Goal: Transaction & Acquisition: Book appointment/travel/reservation

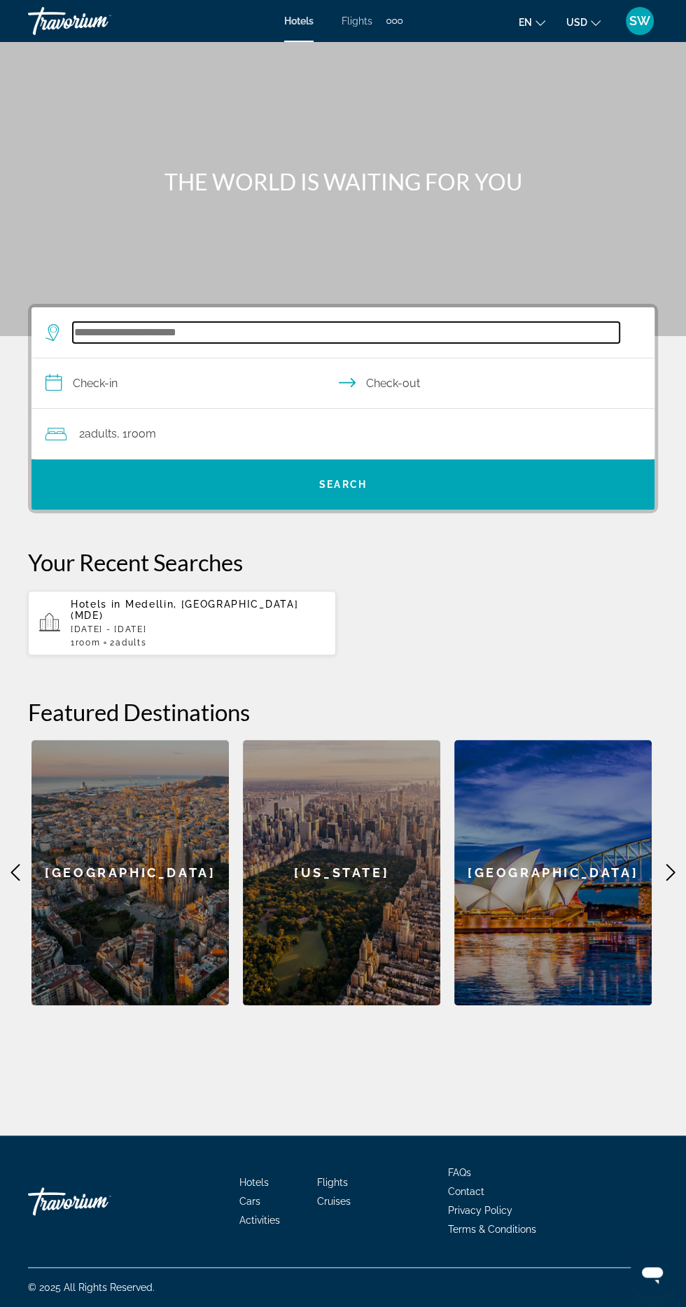
click at [209, 332] on input "Search widget" at bounding box center [346, 332] width 547 height 21
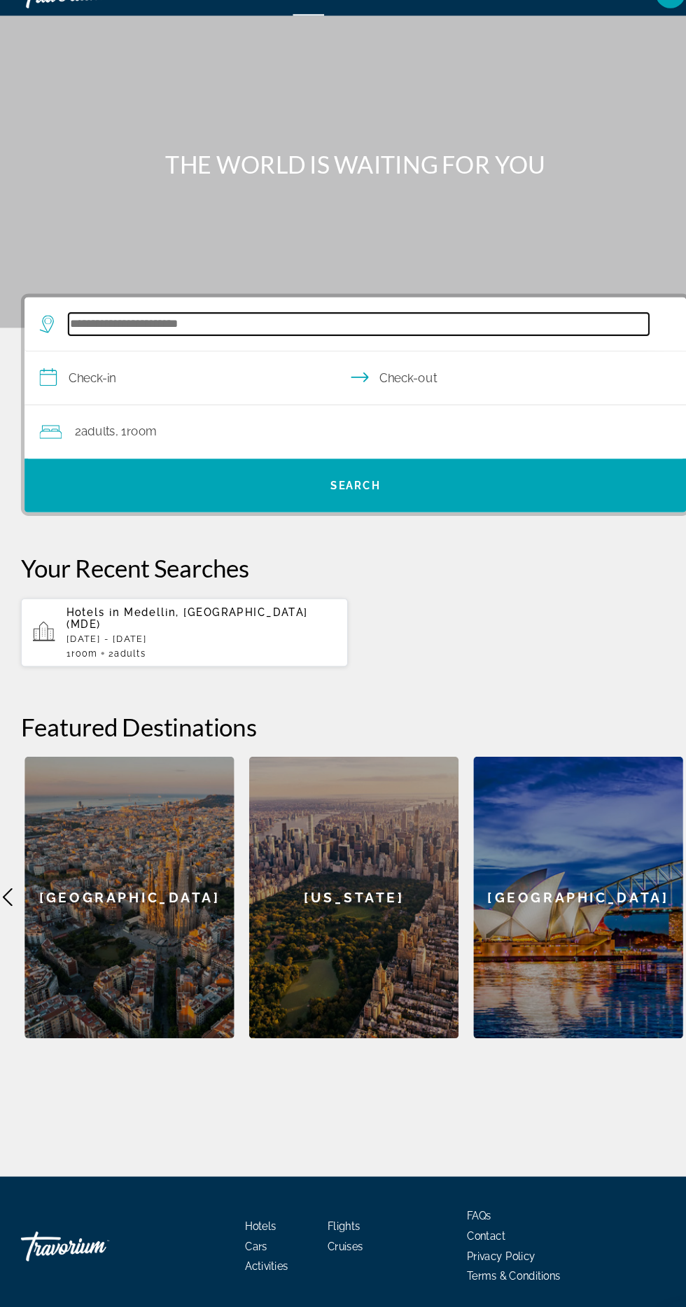
scroll to position [93, 0]
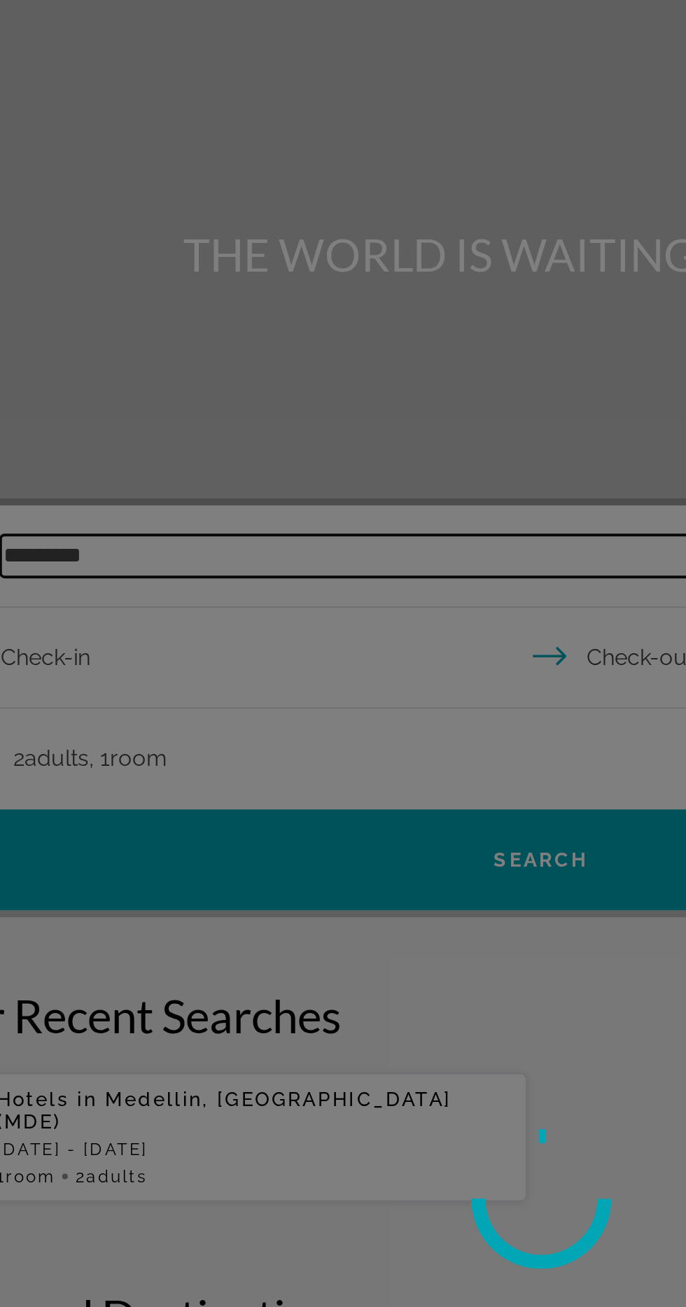
type input "********"
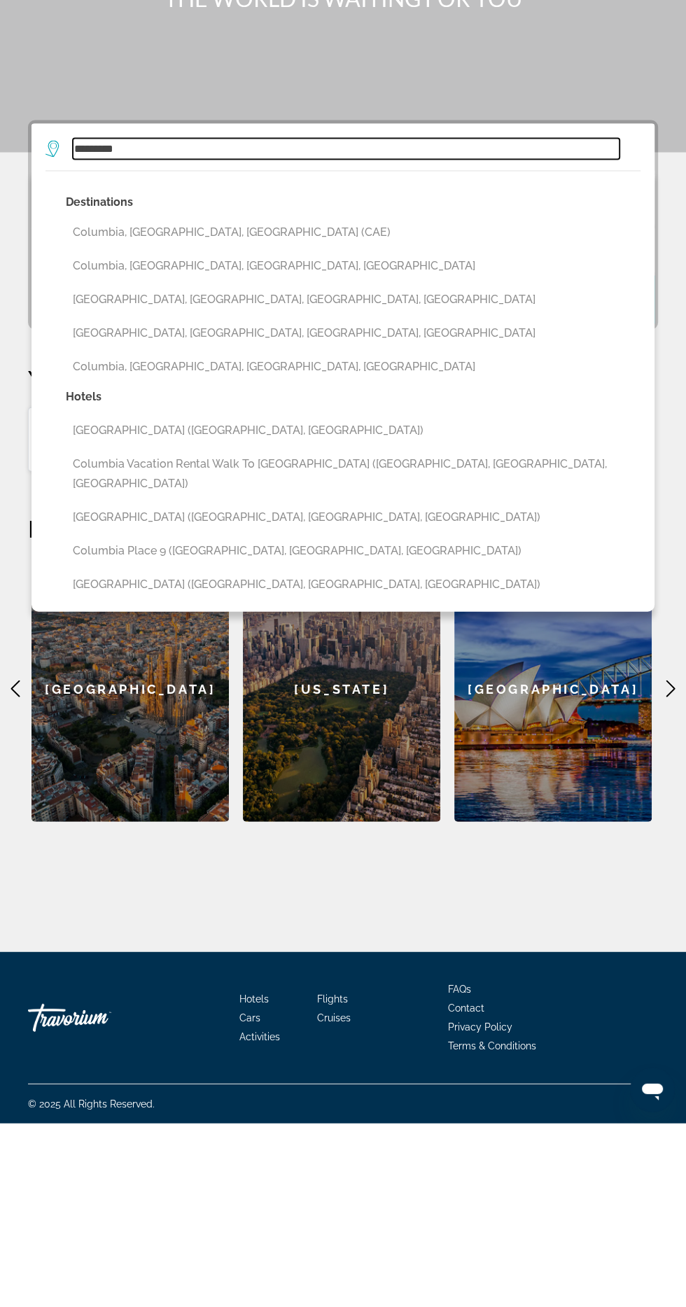
scroll to position [0, 0]
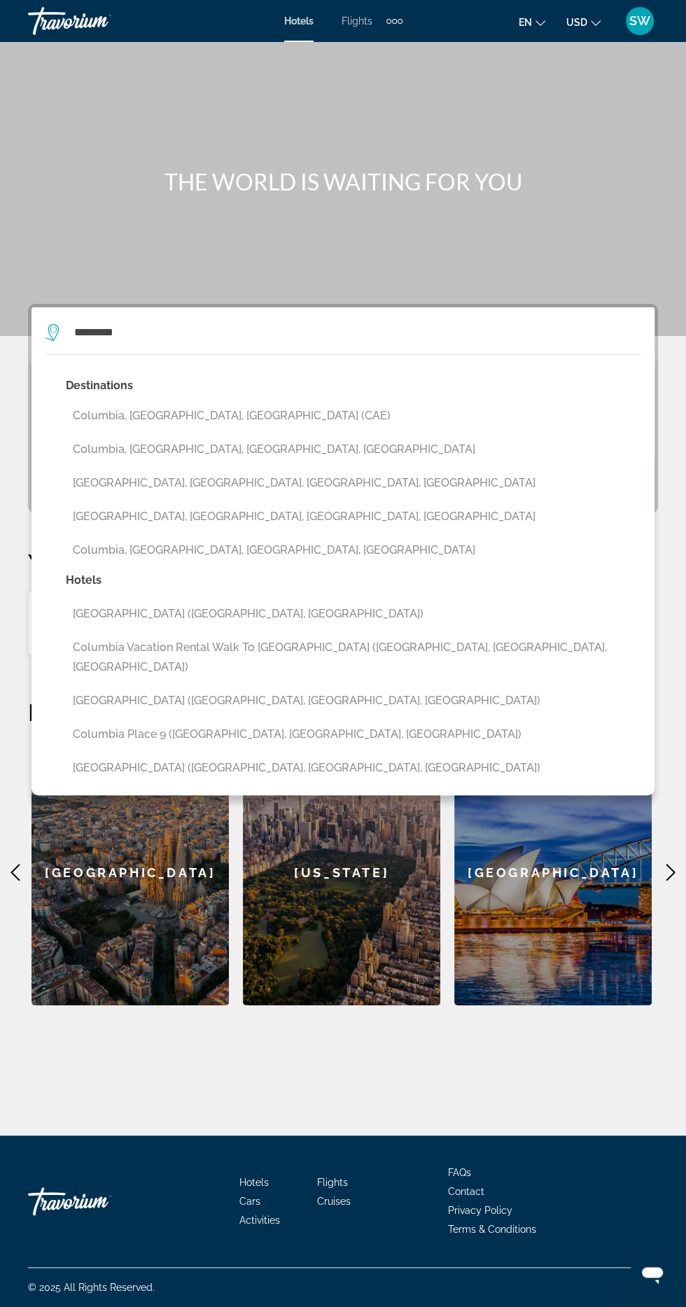
click at [512, 251] on div "Main content" at bounding box center [343, 168] width 686 height 336
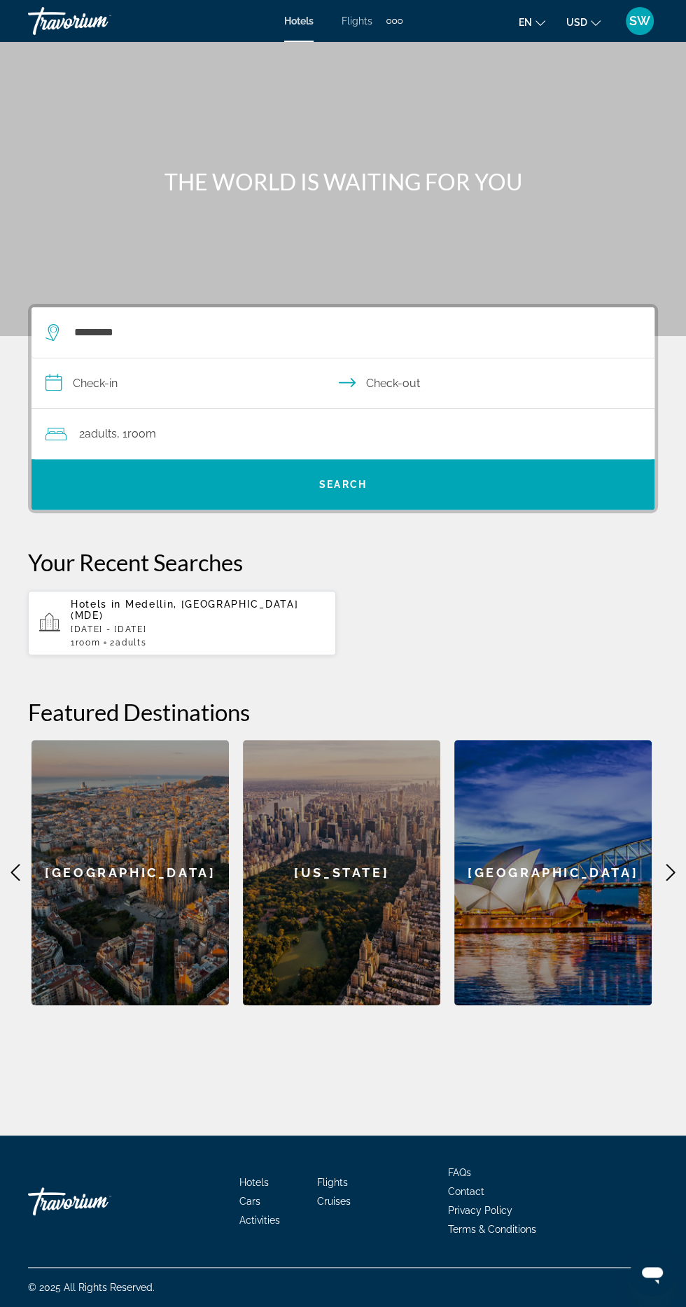
click at [472, 642] on div "Hotels in [GEOGRAPHIC_DATA], [GEOGRAPHIC_DATA] (MDE) [DATE] - [DATE] 1 Room roo…" at bounding box center [343, 623] width 630 height 66
click at [232, 622] on div "Hotels in [GEOGRAPHIC_DATA], [GEOGRAPHIC_DATA] (MDE) [DATE] - [DATE] 1 Room roo…" at bounding box center [198, 622] width 254 height 49
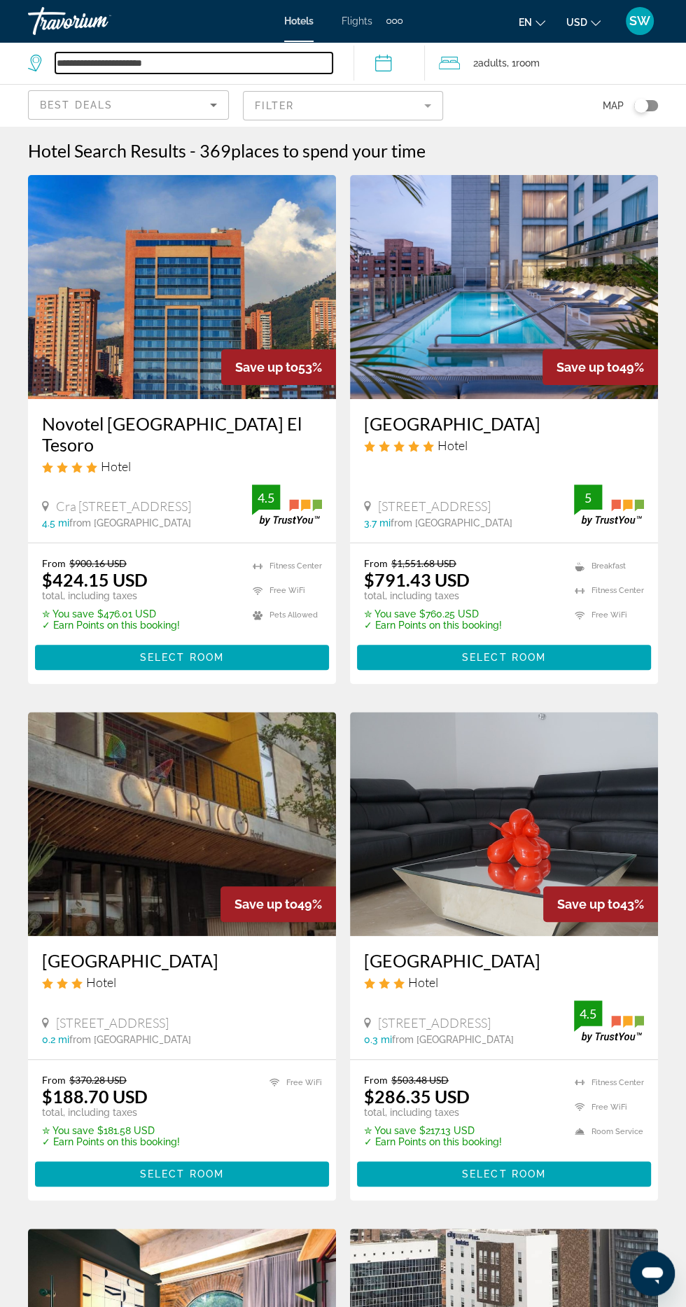
click at [174, 64] on input "**********" at bounding box center [193, 62] width 277 height 21
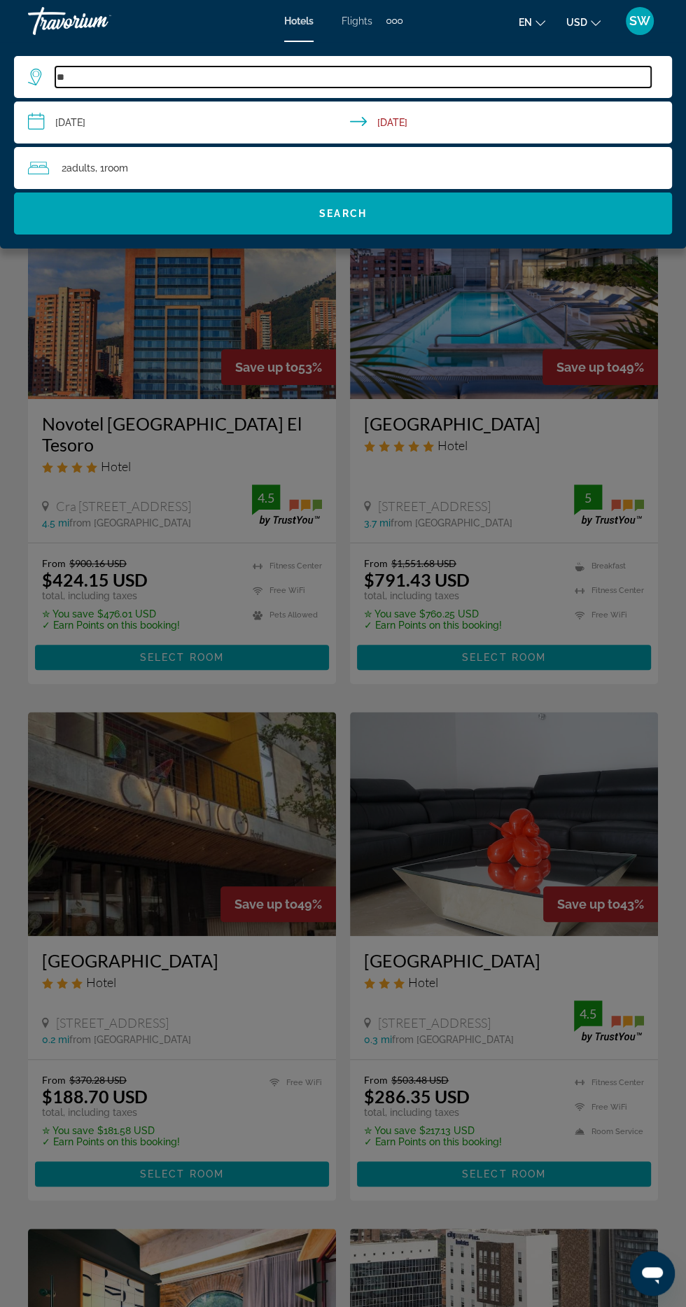
type input "*"
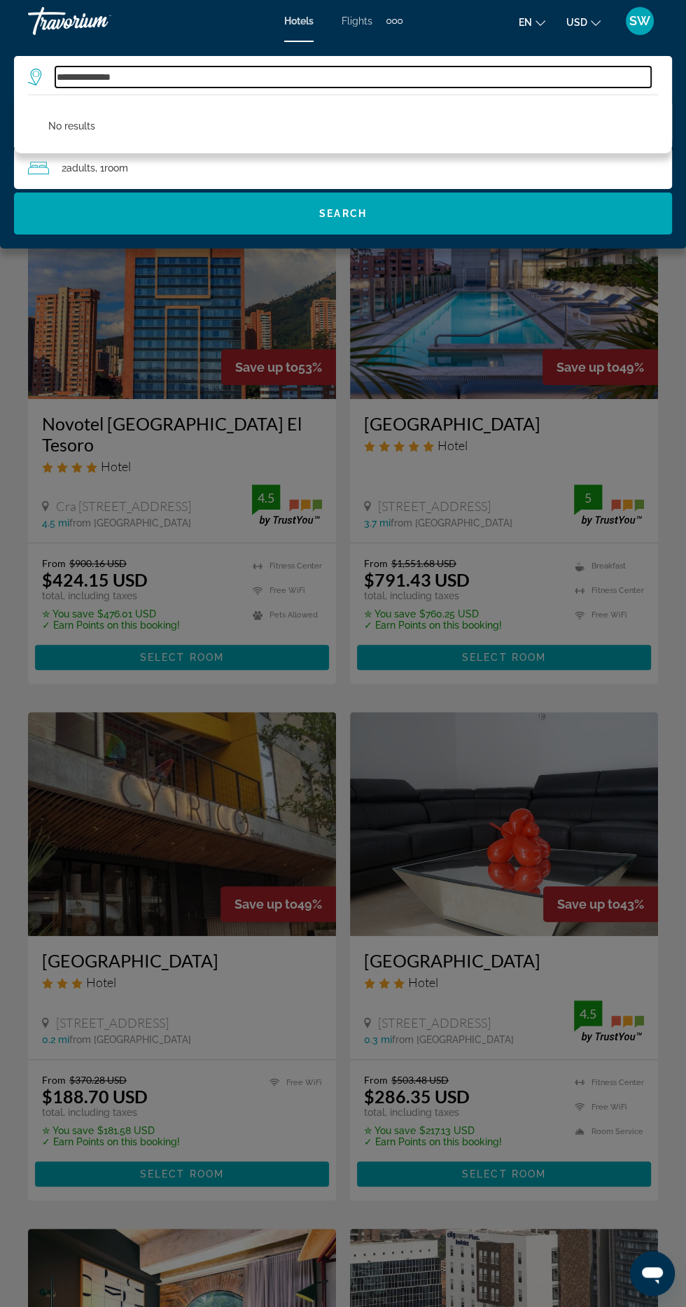
click at [178, 79] on input "**********" at bounding box center [353, 76] width 596 height 21
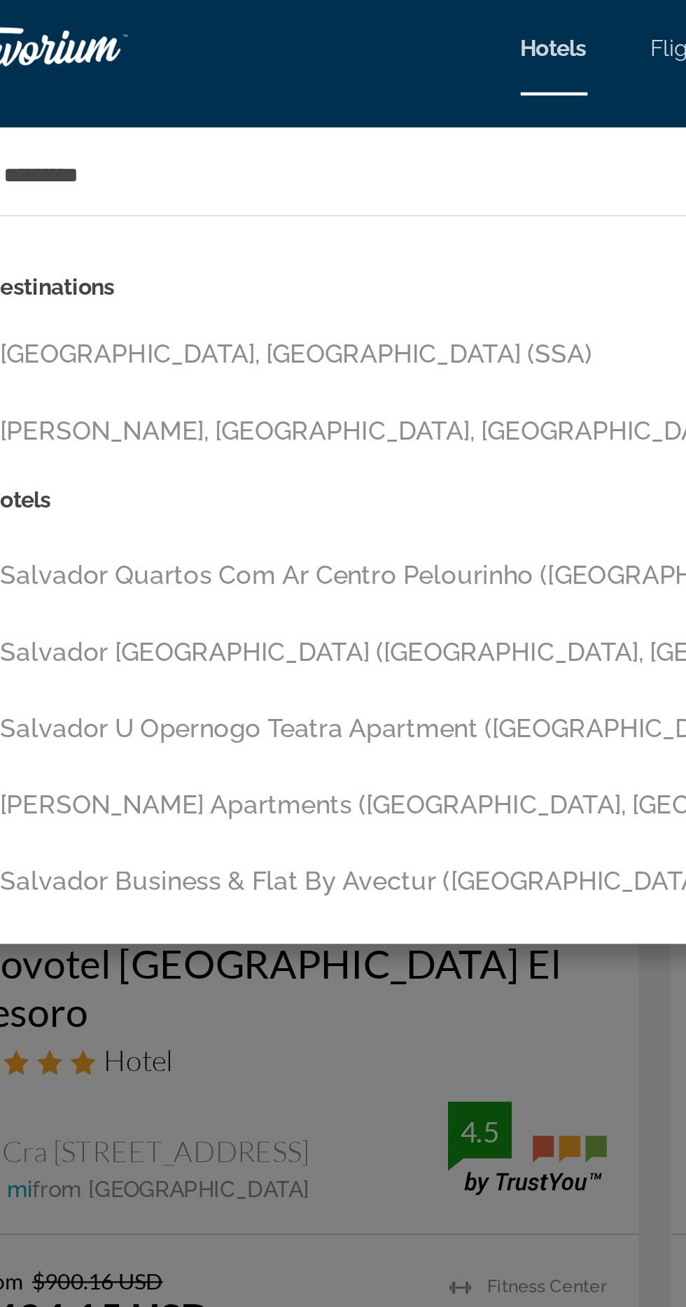
click at [146, 155] on button "[GEOGRAPHIC_DATA], [GEOGRAPHIC_DATA] (SSA)" at bounding box center [353, 156] width 610 height 27
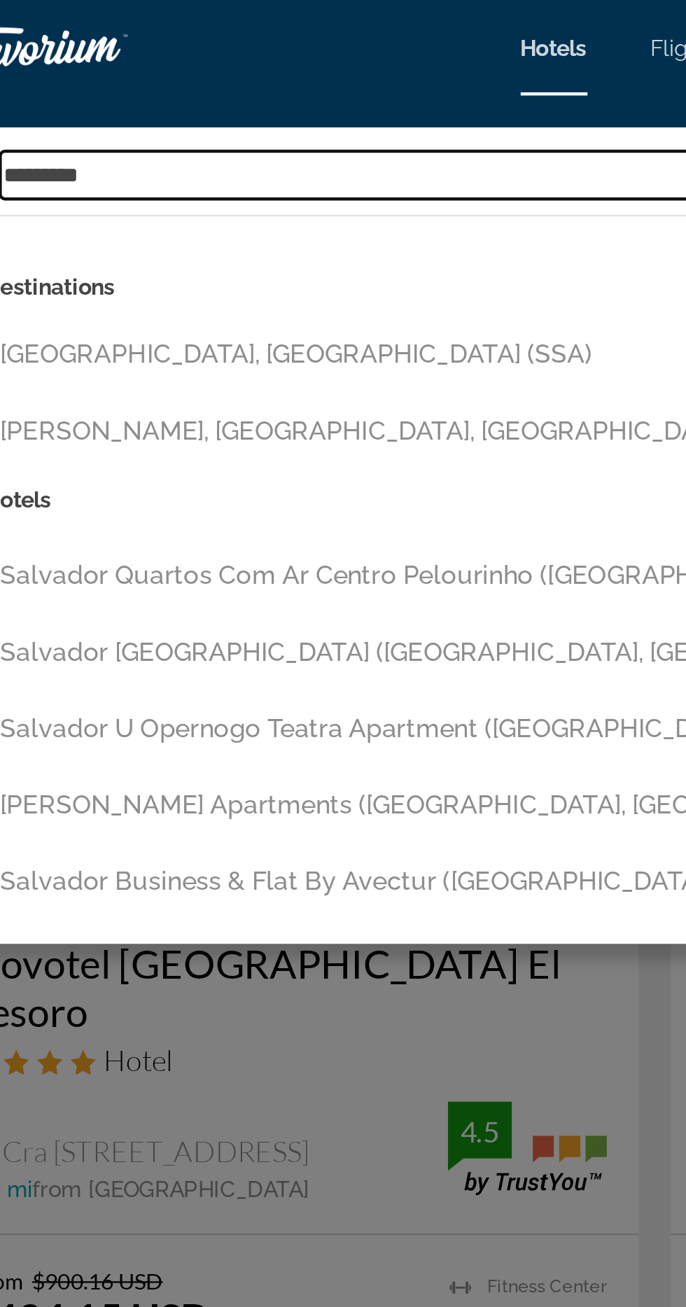
type input "**********"
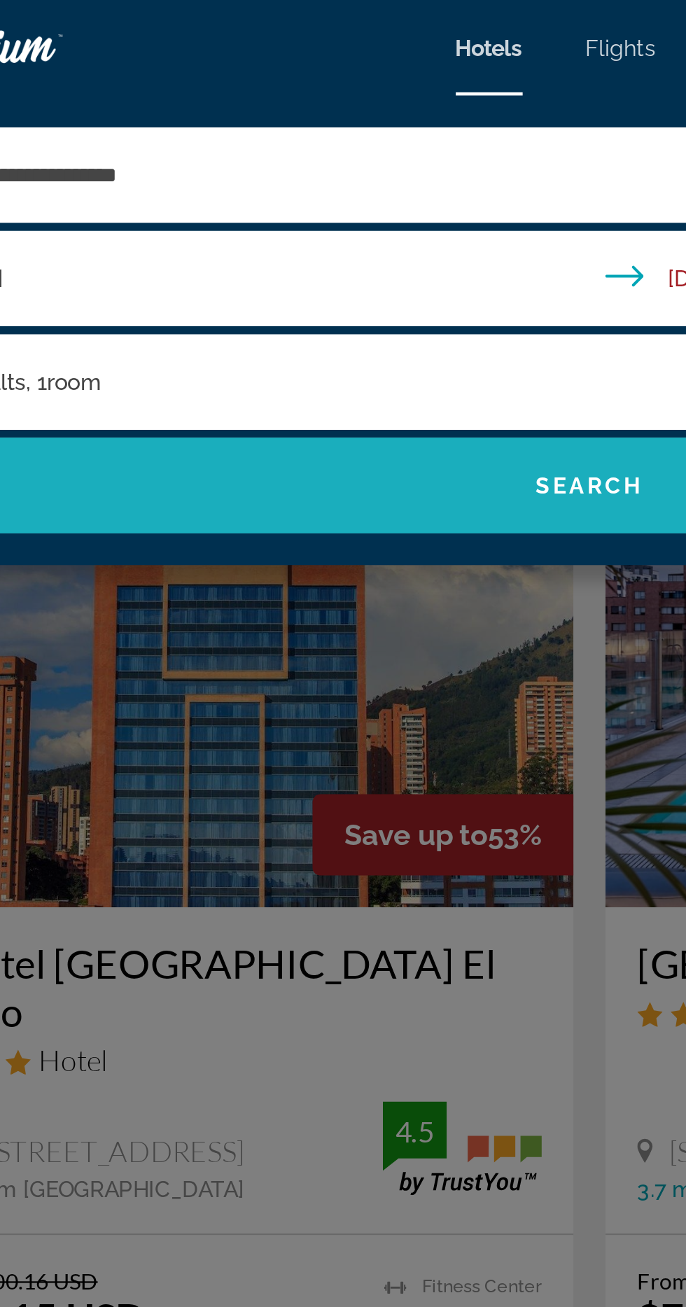
click at [346, 211] on span "Search" at bounding box center [343, 213] width 48 height 11
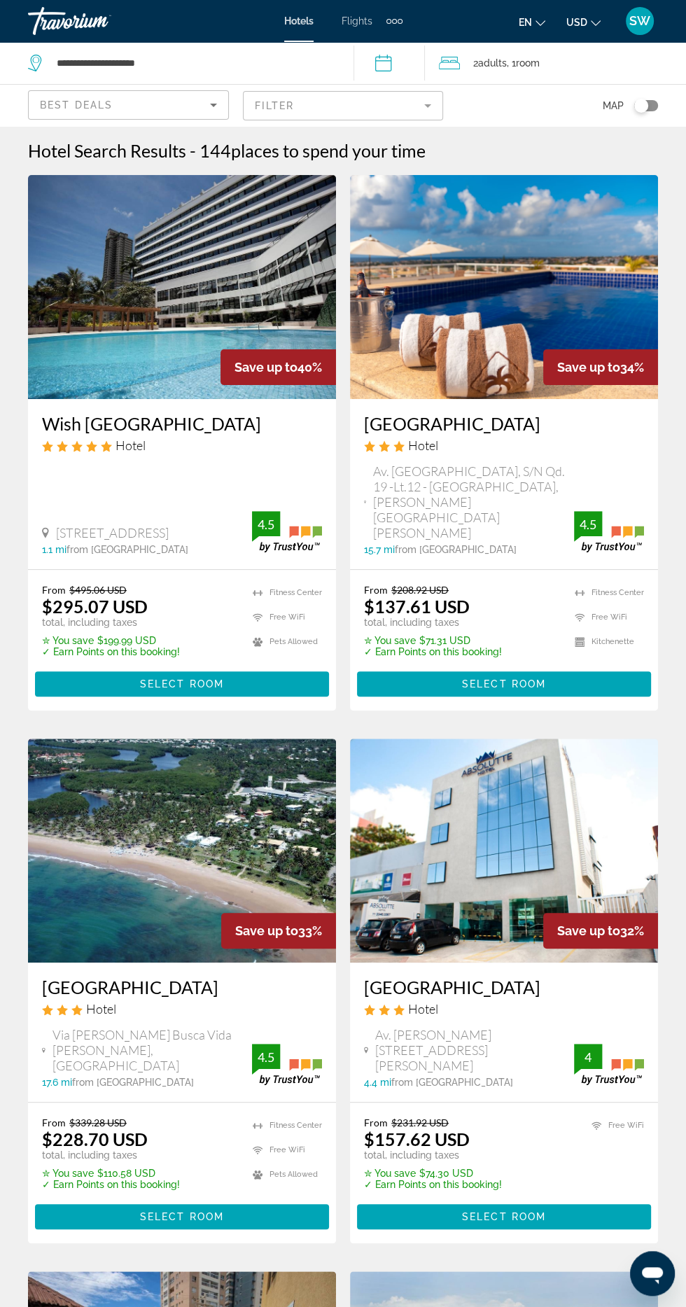
click at [414, 110] on mat-form-field "Filter" at bounding box center [343, 105] width 201 height 29
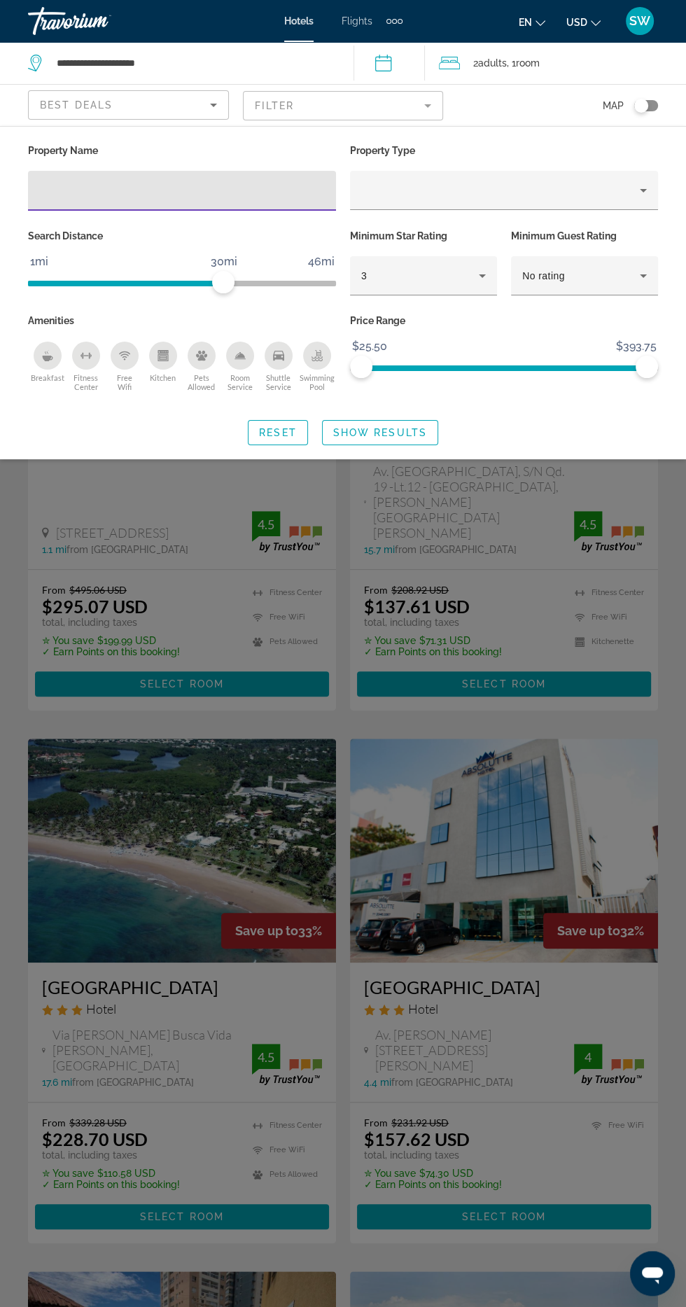
click at [458, 277] on div "3" at bounding box center [420, 275] width 118 height 17
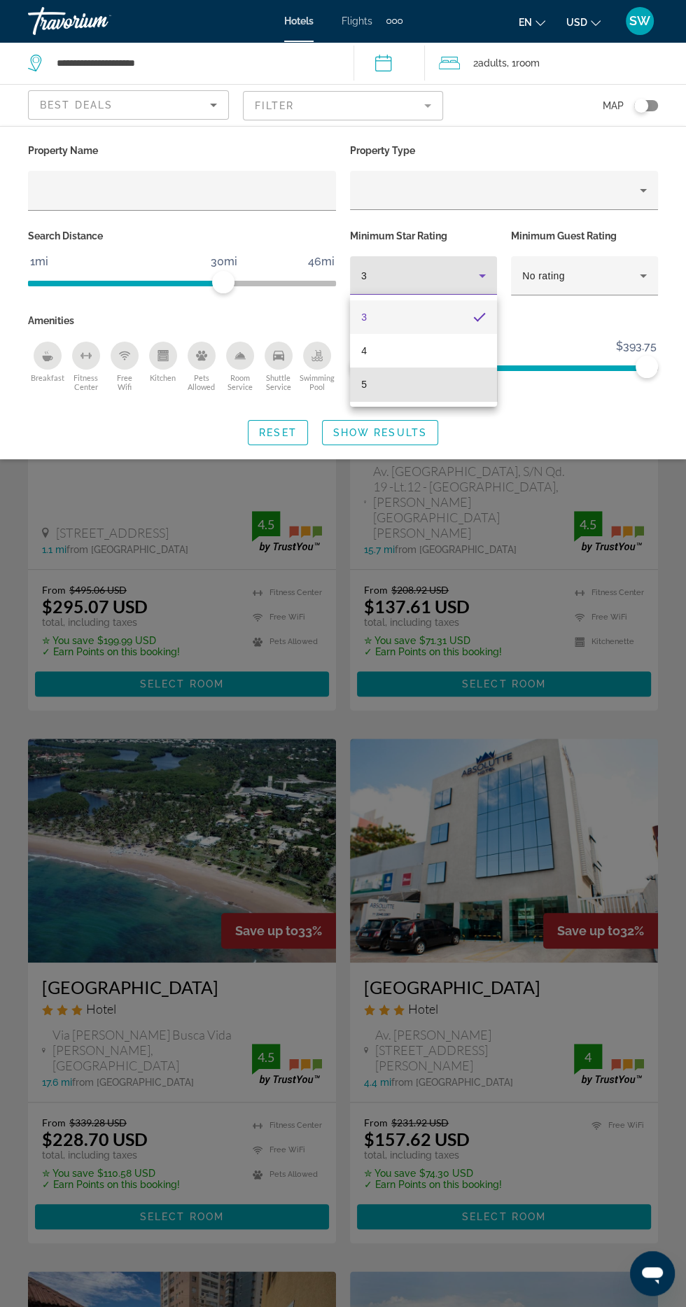
click at [395, 397] on mat-option "5" at bounding box center [423, 384] width 147 height 34
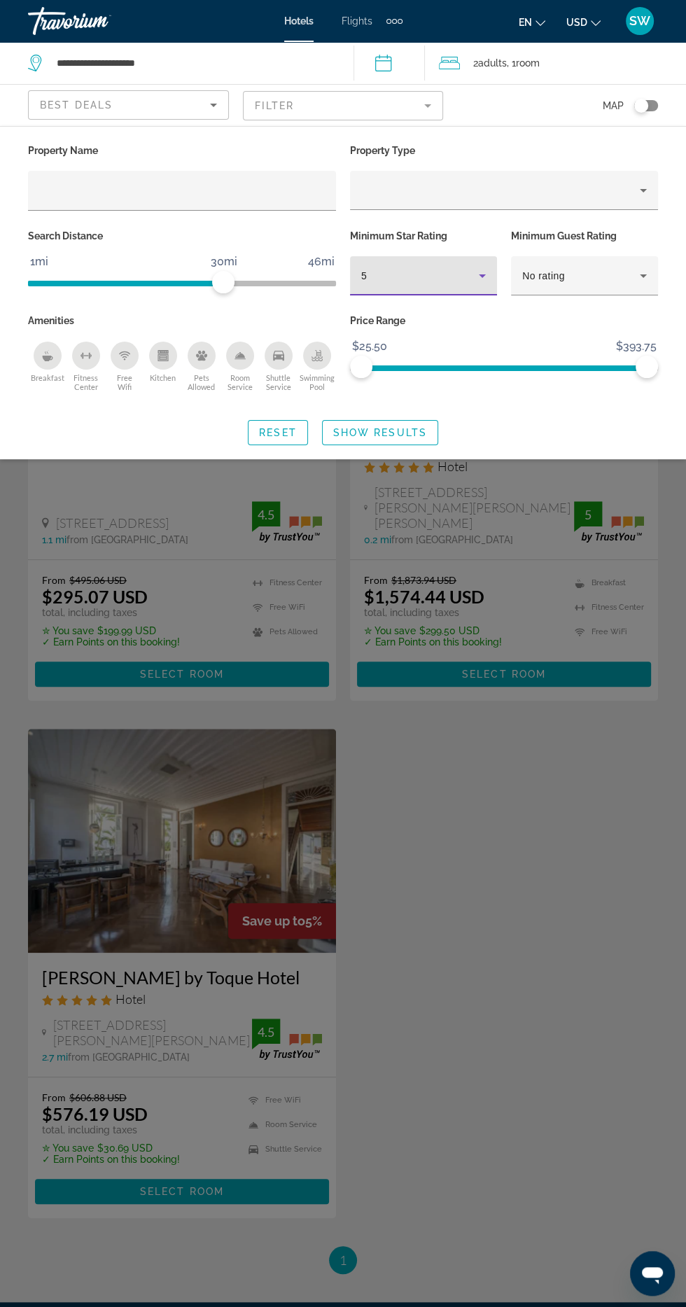
click at [468, 768] on div "Search widget" at bounding box center [343, 758] width 686 height 1097
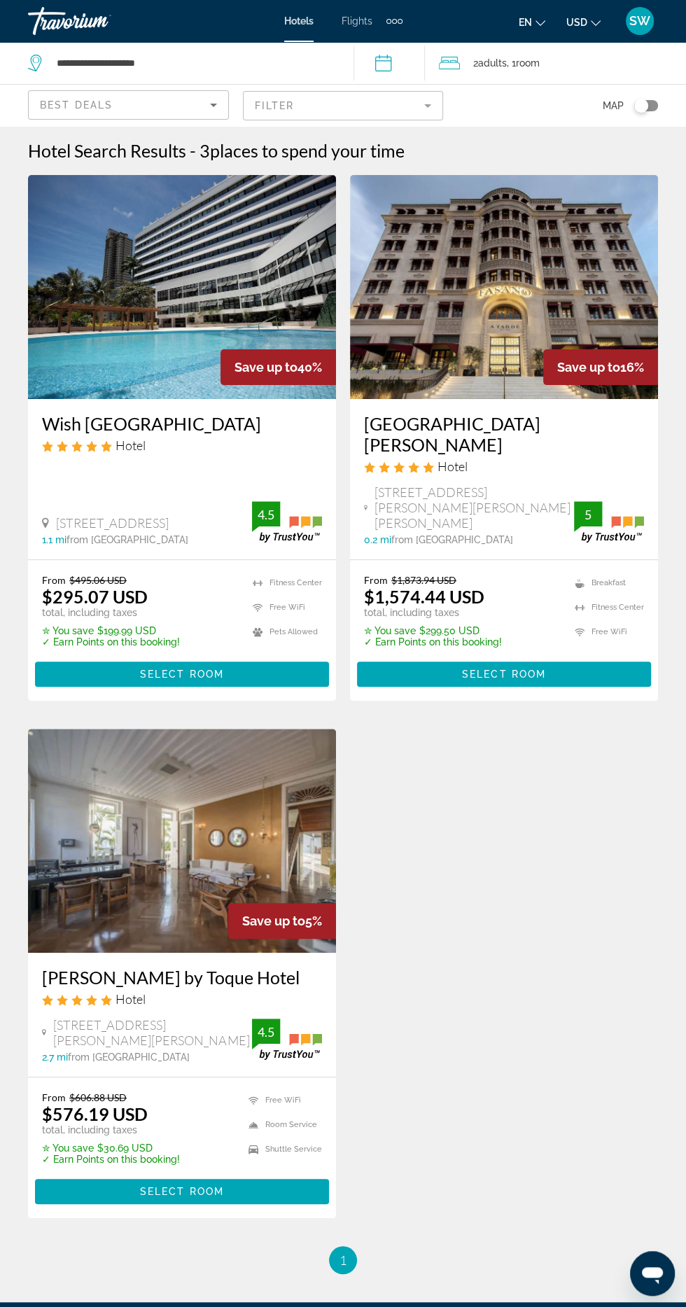
click at [455, 913] on div "Save up to 40% Wish [GEOGRAPHIC_DATA] Hotel [STREET_ADDRESS] 1.1 mi from [GEOGR…" at bounding box center [343, 710] width 644 height 1071
click at [514, 915] on div "Save up to 40% Wish [GEOGRAPHIC_DATA] Hotel [STREET_ADDRESS] 1.1 mi from [GEOGR…" at bounding box center [343, 710] width 644 height 1071
click at [426, 111] on mat-form-field "Filter" at bounding box center [343, 105] width 201 height 29
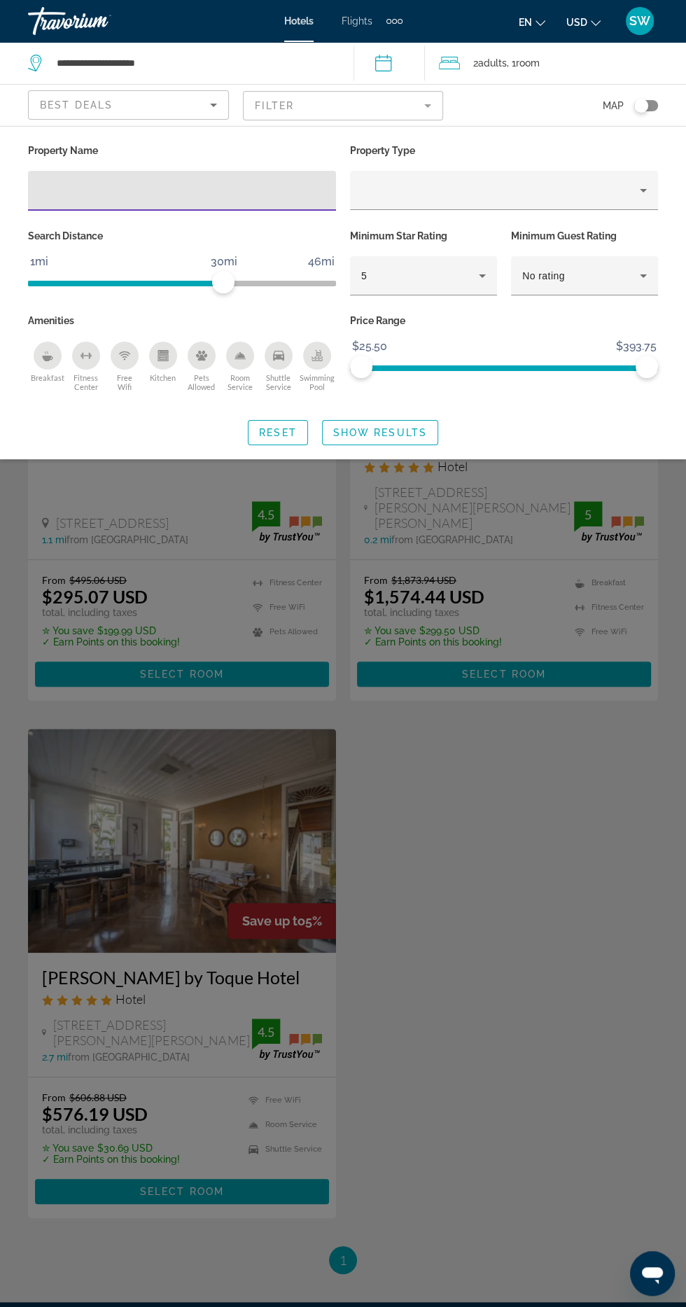
click at [482, 275] on icon "Hotel Filters" at bounding box center [482, 275] width 7 height 3
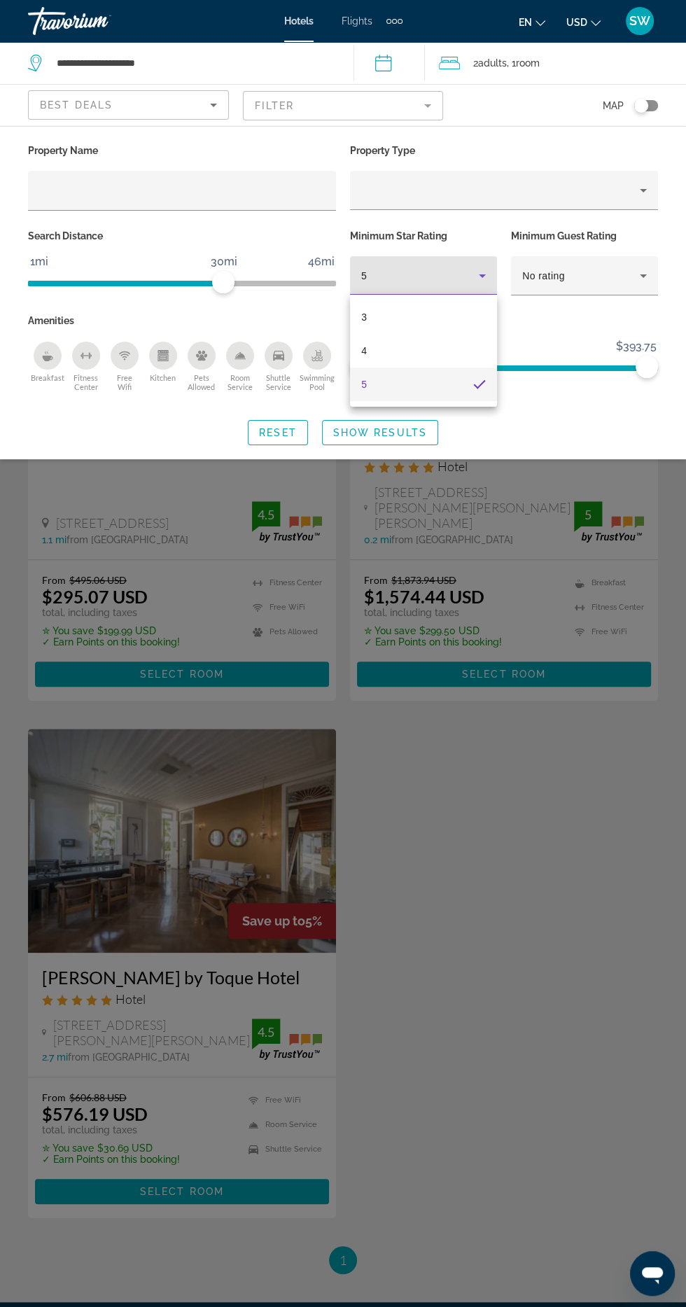
click at [409, 350] on mat-option "4" at bounding box center [423, 351] width 147 height 34
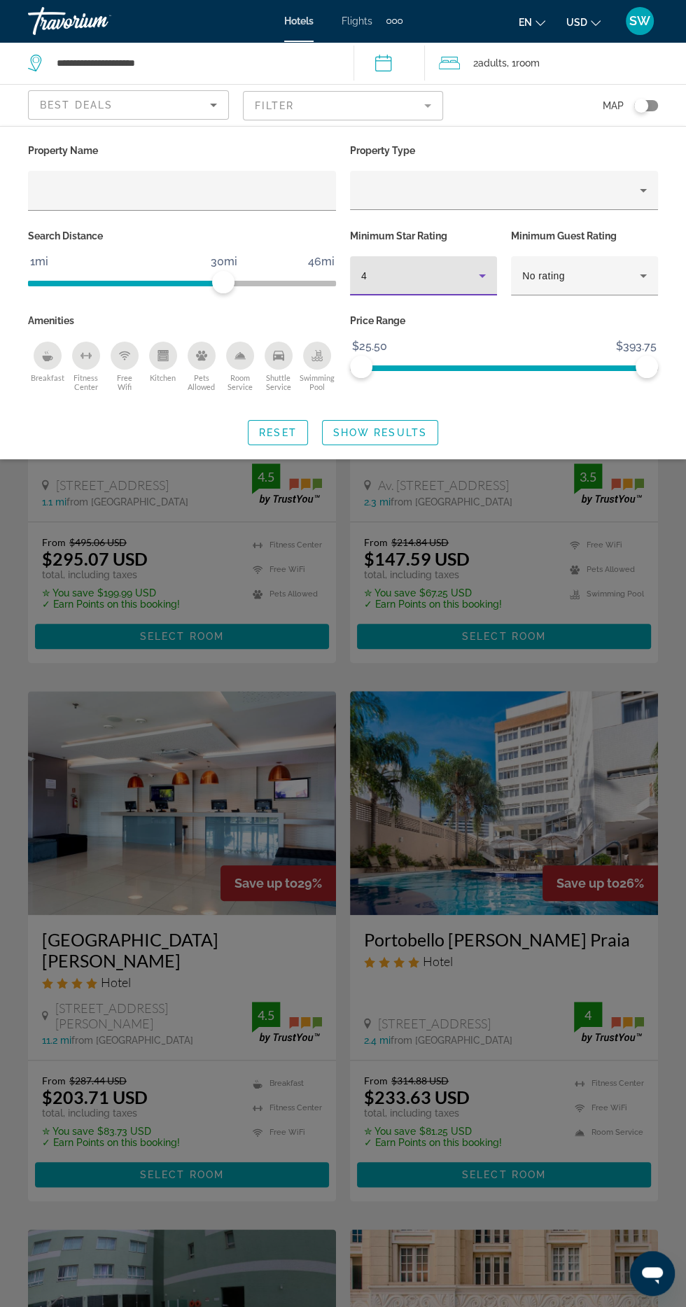
click at [267, 428] on span "Reset" at bounding box center [278, 432] width 38 height 11
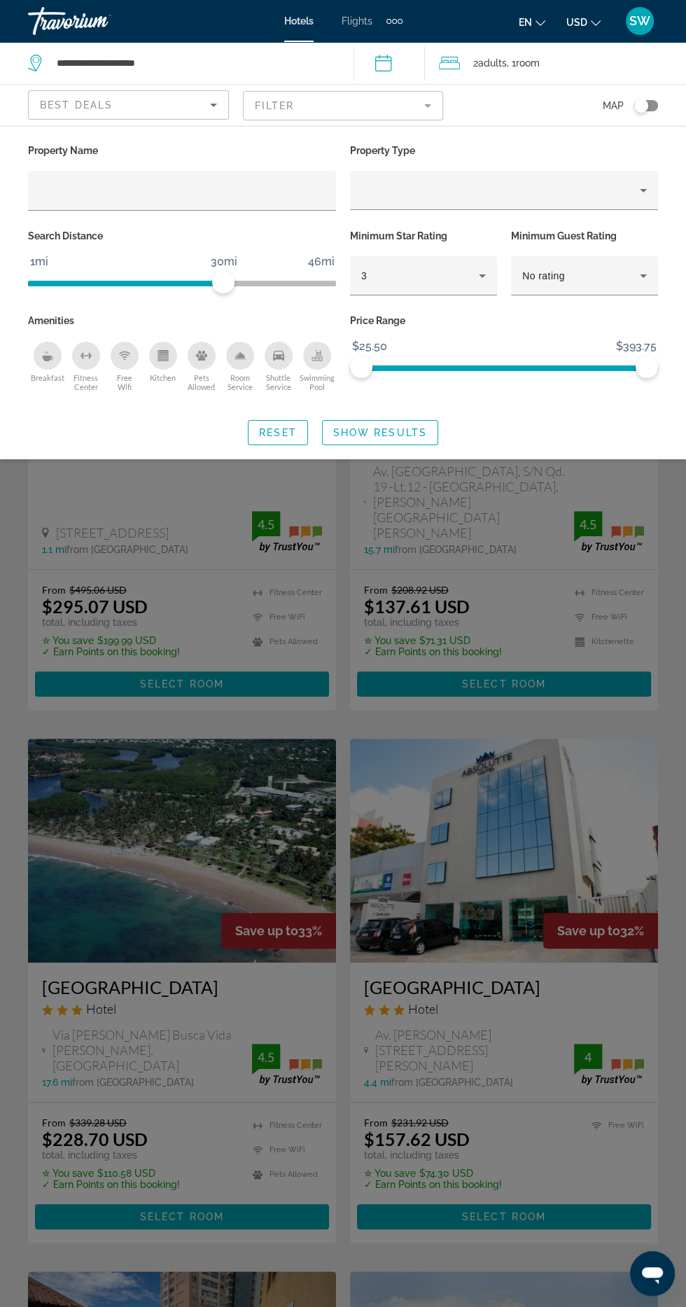
click at [336, 659] on div "Search widget" at bounding box center [343, 758] width 686 height 1097
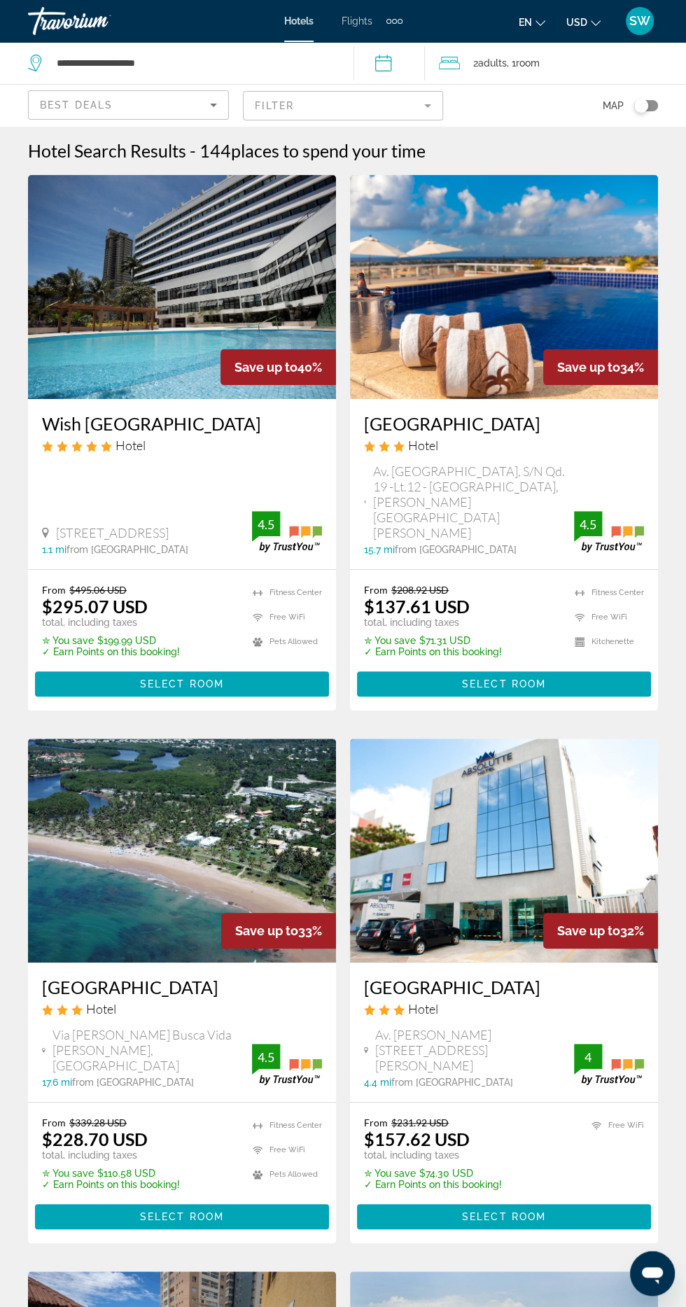
click at [80, 27] on div "Travorium" at bounding box center [98, 21] width 140 height 36
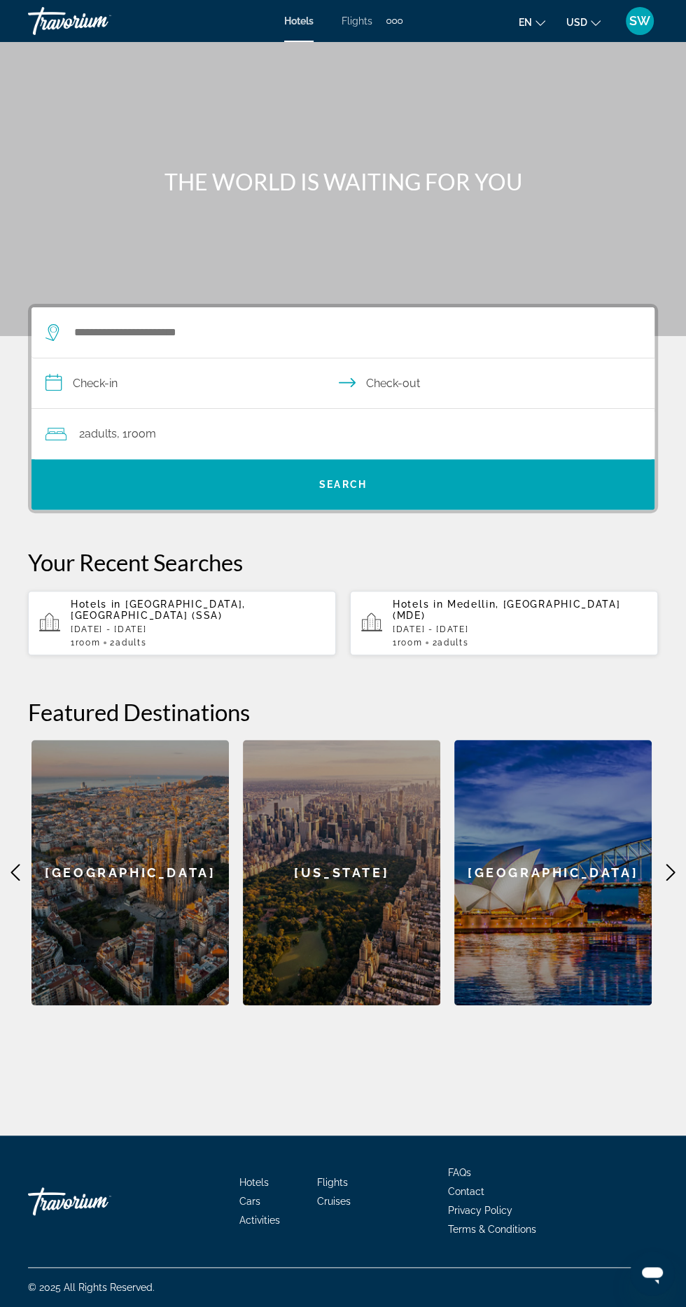
click at [108, 34] on div "Travorium" at bounding box center [98, 21] width 140 height 36
